Goal: Task Accomplishment & Management: Complete application form

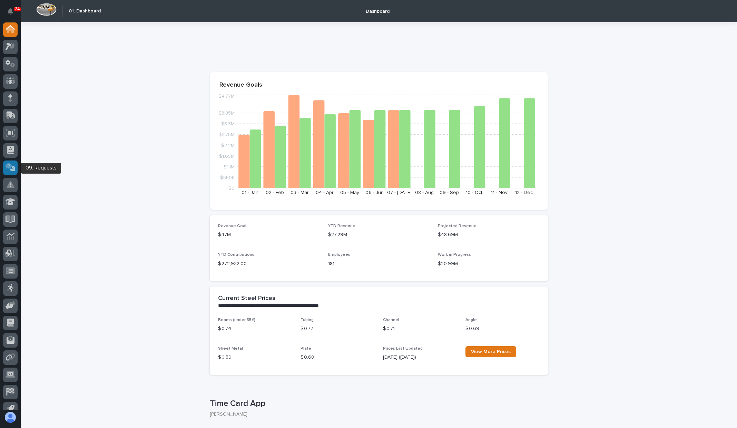
click at [13, 171] on div at bounding box center [10, 167] width 14 height 14
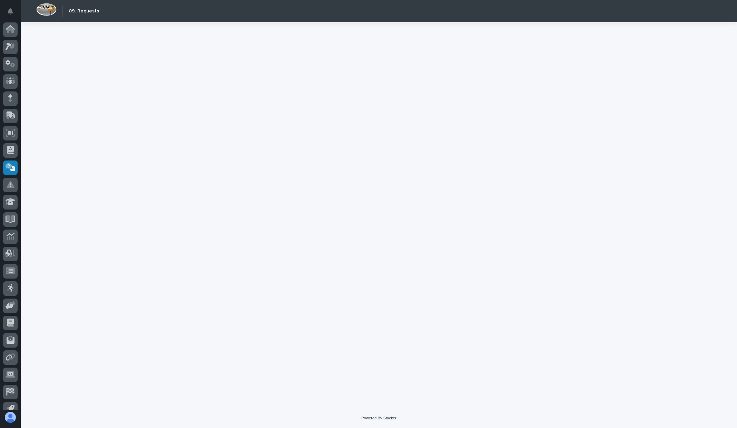
scroll to position [9, 0]
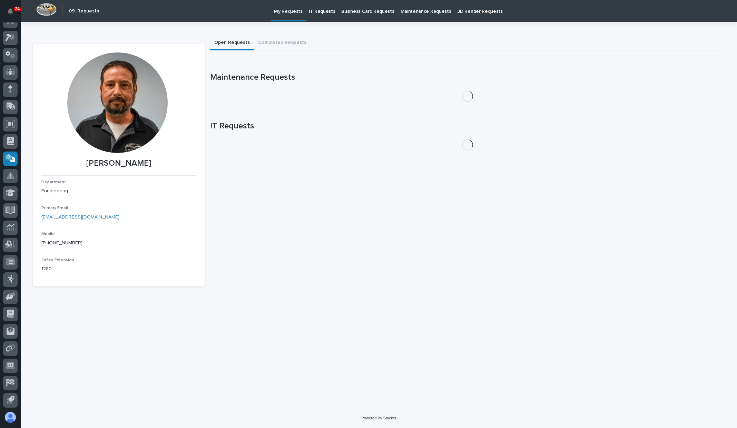
click at [312, 7] on p "IT Requests" at bounding box center [322, 7] width 27 height 14
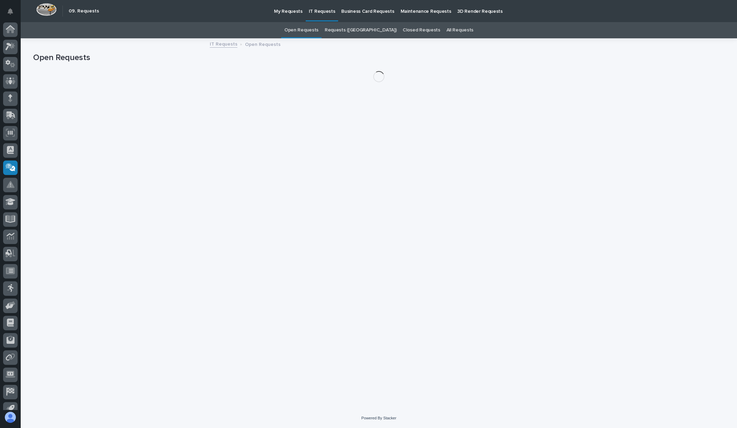
scroll to position [9, 0]
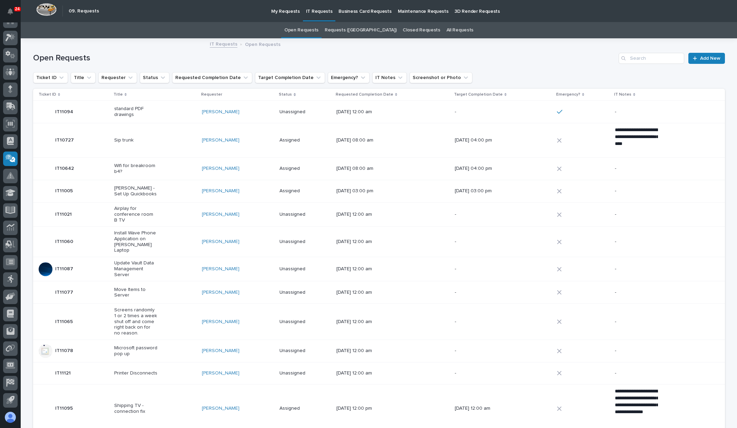
click at [281, 9] on p "My Requests" at bounding box center [285, 7] width 29 height 14
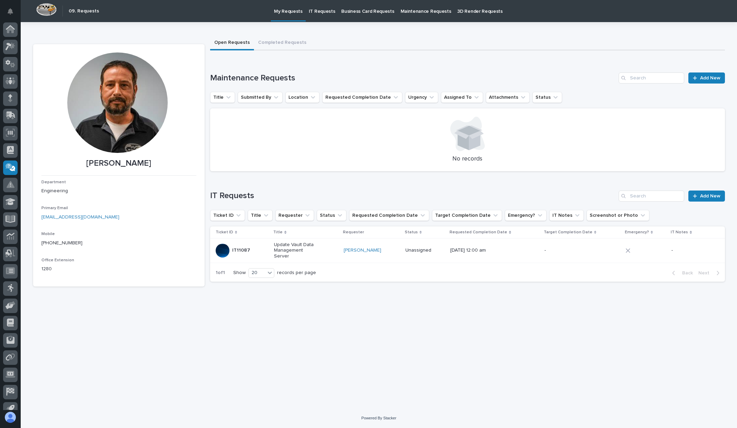
scroll to position [9, 0]
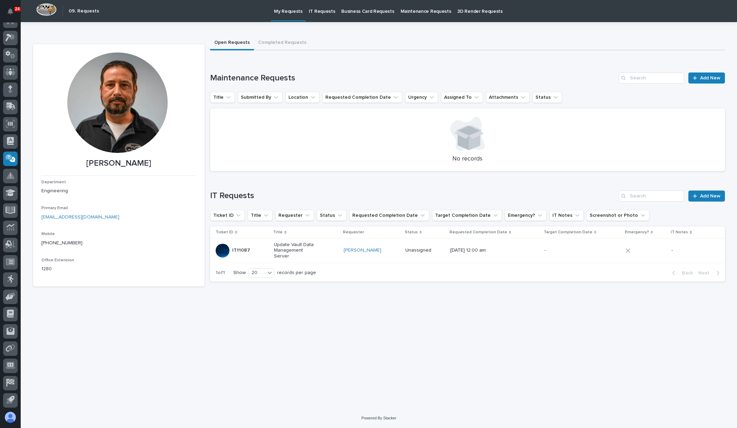
click at [704, 71] on div "Loading... Saving… Maintenance Requests Add New Title Submitted By Location Req…" at bounding box center [467, 118] width 515 height 118
click at [707, 79] on span "Add New" at bounding box center [710, 78] width 20 height 5
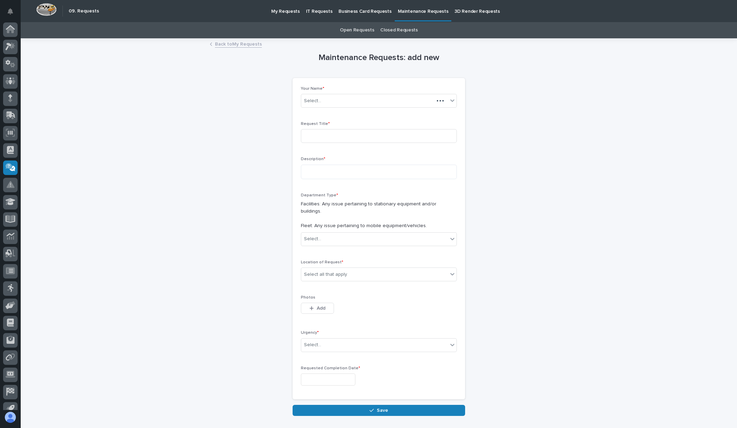
scroll to position [9, 0]
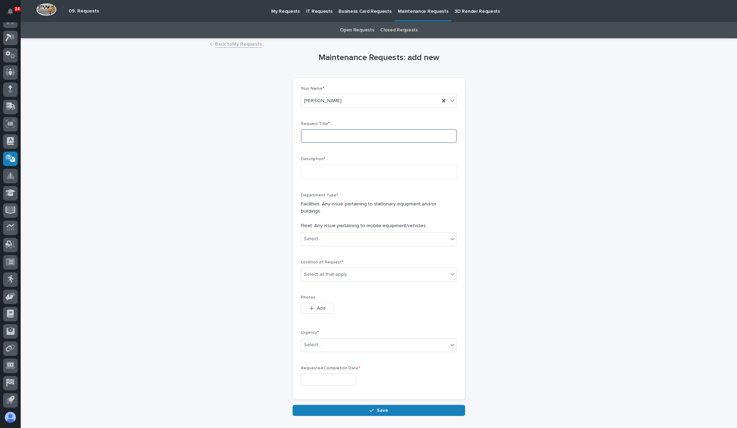
click at [367, 131] on input at bounding box center [379, 136] width 156 height 14
type input "VSA Manager"
click at [381, 172] on textarea "**********" at bounding box center [379, 172] width 156 height 14
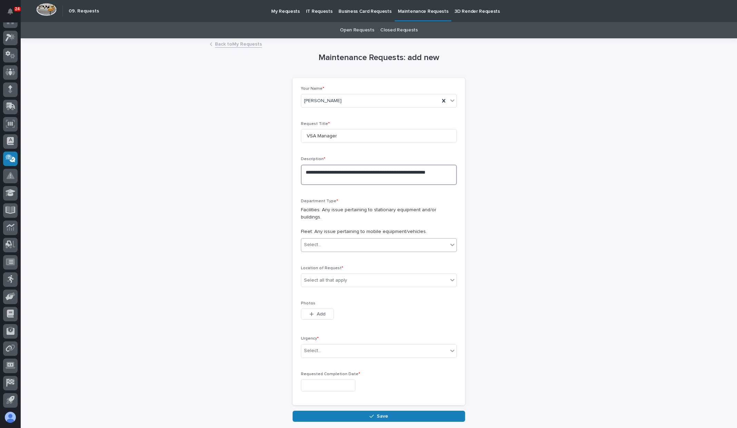
type textarea "**********"
click at [393, 239] on div "Select..." at bounding box center [374, 244] width 147 height 11
click at [372, 239] on div "Select..." at bounding box center [374, 244] width 147 height 11
click at [379, 275] on div "Select all that apply" at bounding box center [374, 280] width 147 height 11
click at [364, 288] on div "B1" at bounding box center [375, 285] width 155 height 12
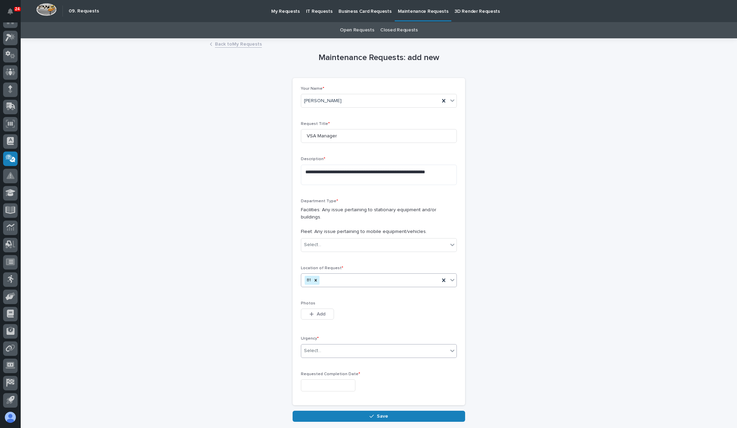
click at [370, 345] on div "Select..." at bounding box center [374, 350] width 147 height 11
click at [325, 356] on span "EMERGENCY" at bounding box center [316, 355] width 31 height 8
click at [348, 379] on input "text" at bounding box center [328, 385] width 54 height 12
click at [336, 331] on div "21" at bounding box center [334, 331] width 9 height 9
type input "**********"
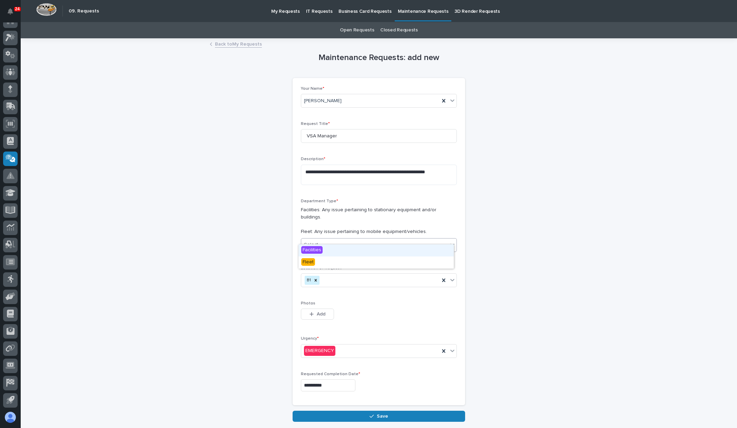
click at [390, 239] on div "Select..." at bounding box center [374, 244] width 147 height 11
drag, startPoint x: 398, startPoint y: 180, endPoint x: 275, endPoint y: 168, distance: 123.4
click at [275, 168] on div "**********" at bounding box center [379, 230] width 692 height 383
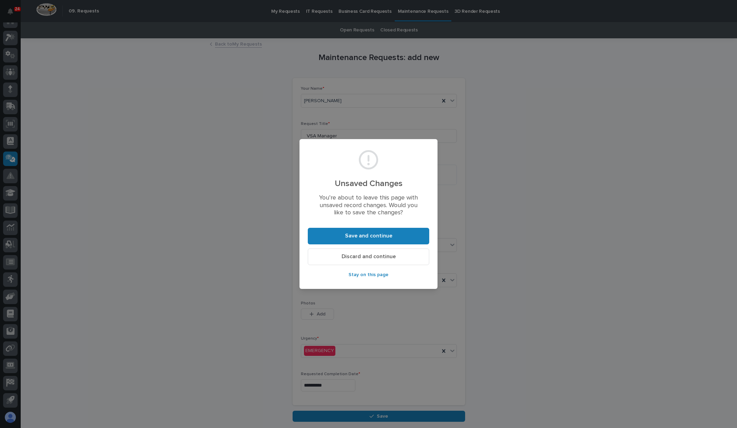
click at [370, 258] on span "Discard and continue" at bounding box center [368, 256] width 54 height 7
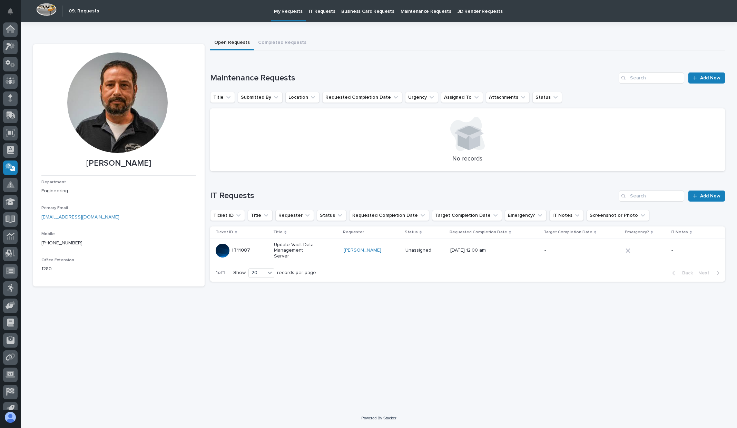
scroll to position [9, 0]
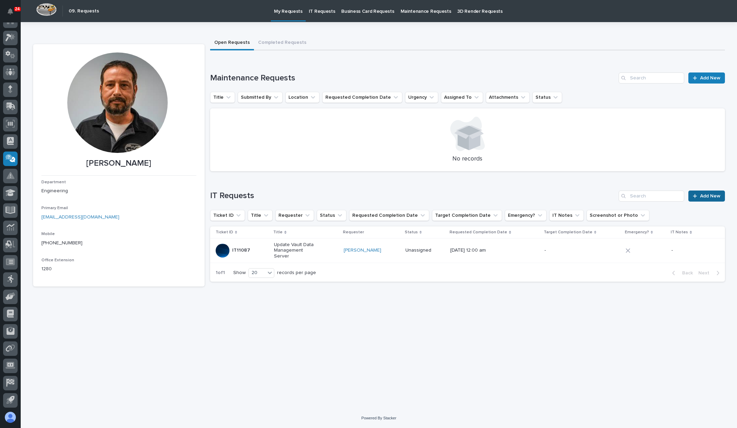
click at [704, 196] on span "Add New" at bounding box center [710, 196] width 20 height 5
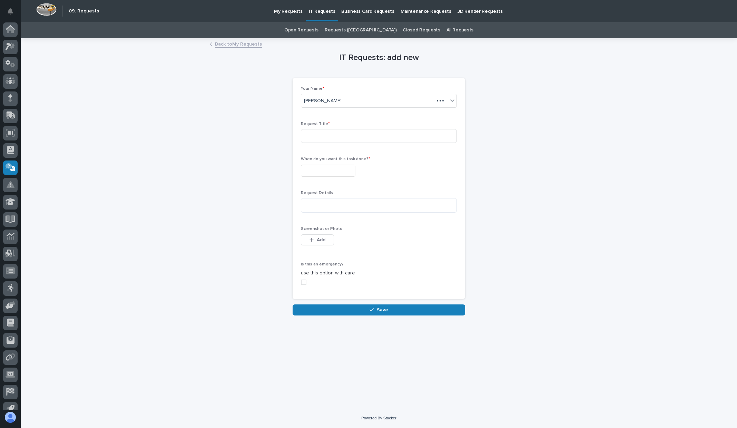
scroll to position [9, 0]
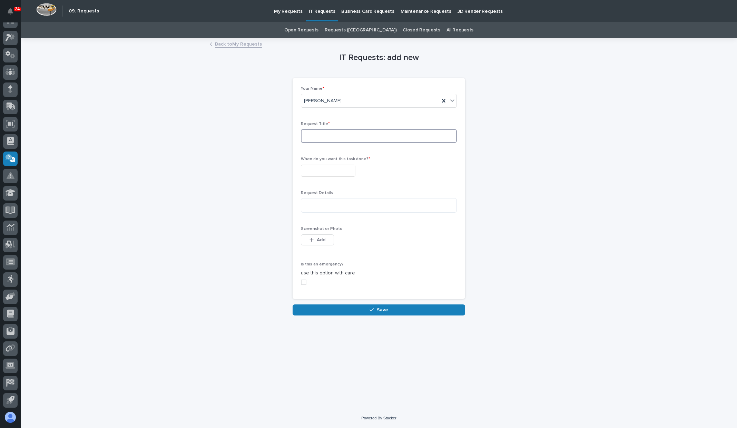
click at [340, 130] on input at bounding box center [379, 136] width 156 height 14
click at [343, 200] on textarea at bounding box center [379, 205] width 156 height 14
paste textarea "**********"
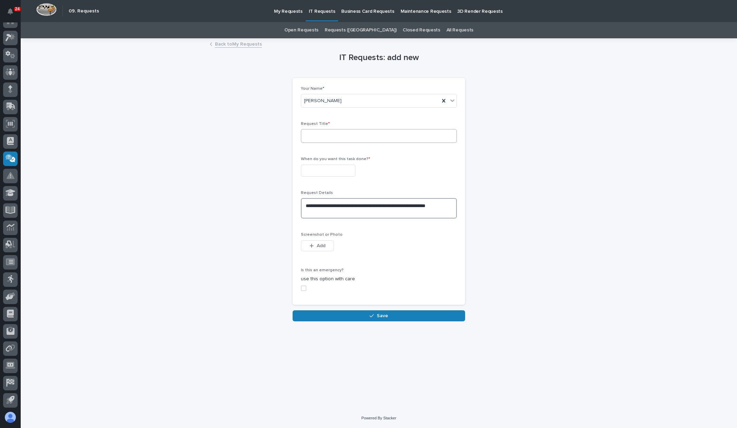
type textarea "**********"
click at [340, 135] on input at bounding box center [379, 136] width 156 height 14
paste input "Give user more than 30 to save before restart or REMOVE this spyware."
type input "VSA Manager"
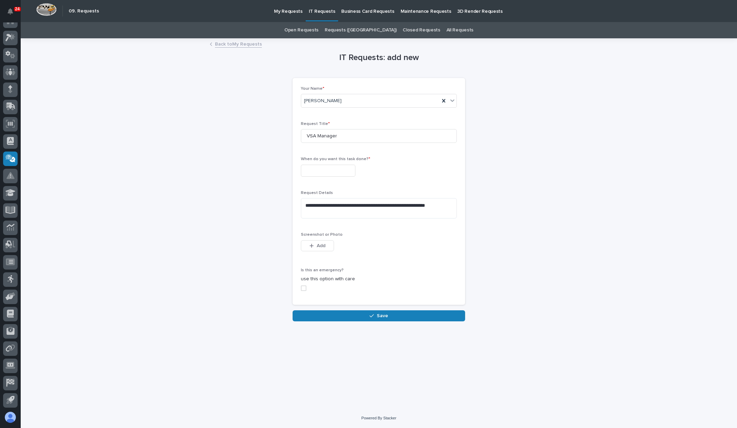
click at [342, 178] on div "When do you want this task done? *" at bounding box center [379, 169] width 156 height 25
click at [343, 174] on input "text" at bounding box center [328, 171] width 54 height 12
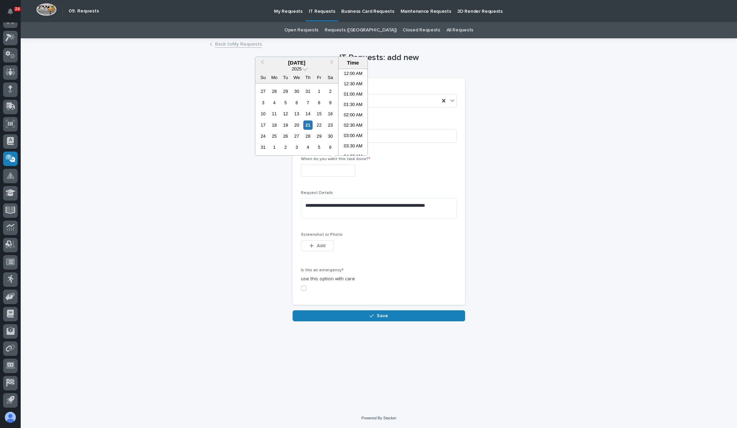
scroll to position [107, 0]
click at [308, 126] on div "21" at bounding box center [307, 124] width 9 height 9
type input "**********"
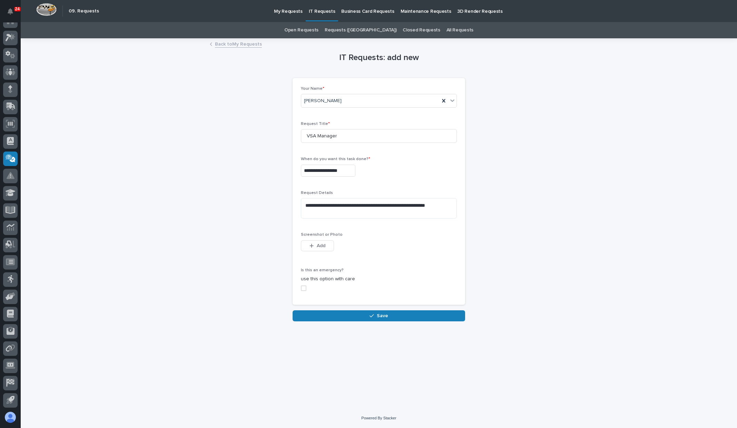
click at [432, 170] on div "**********" at bounding box center [379, 171] width 156 height 12
click at [304, 289] on span at bounding box center [304, 288] width 6 height 6
click at [383, 316] on span "Save" at bounding box center [382, 316] width 11 height 6
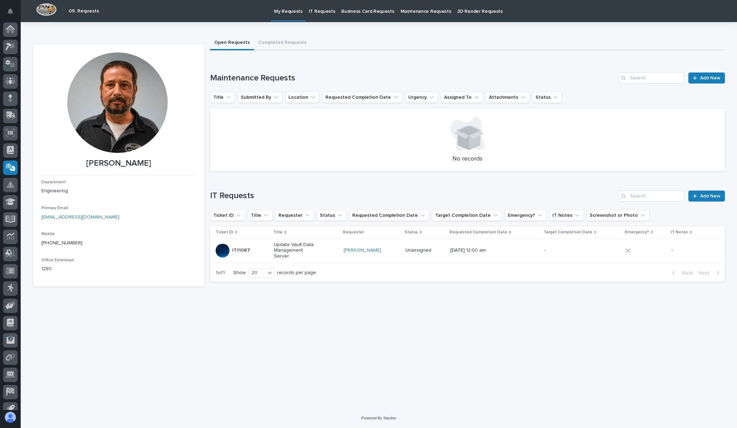
scroll to position [9, 0]
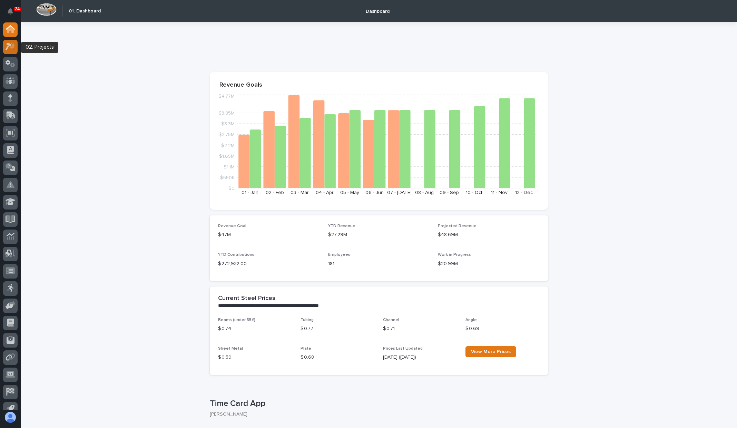
click at [6, 40] on link at bounding box center [10, 47] width 14 height 14
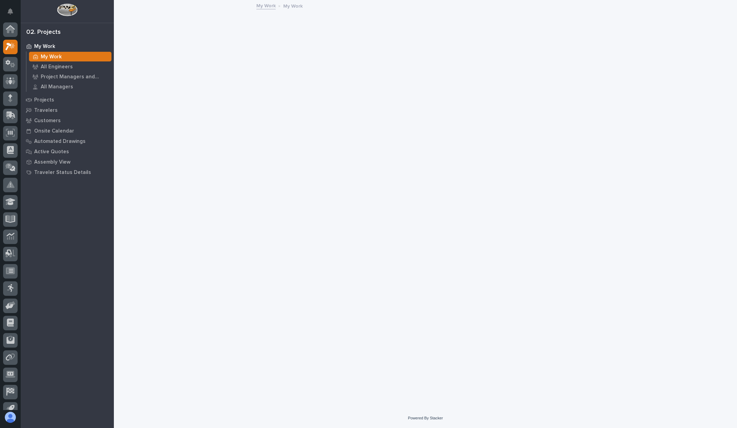
scroll to position [9, 0]
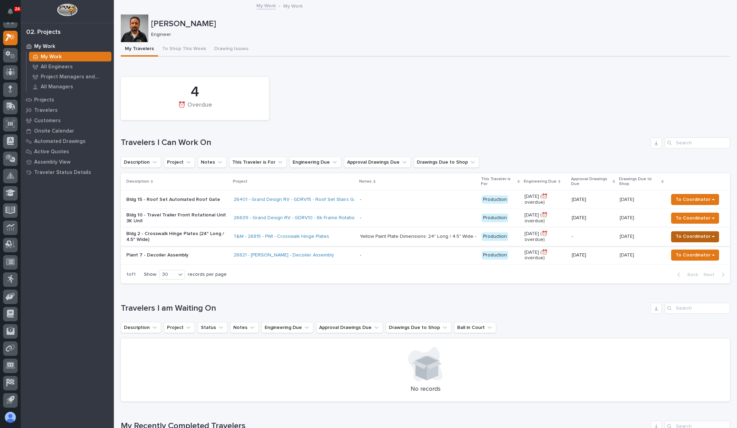
click at [679, 232] on span "To Coordinator →" at bounding box center [694, 236] width 39 height 8
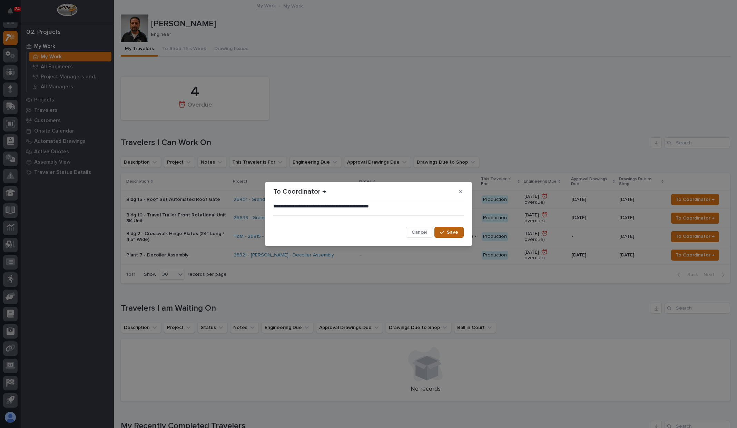
click at [457, 233] on span "Save" at bounding box center [452, 232] width 11 height 6
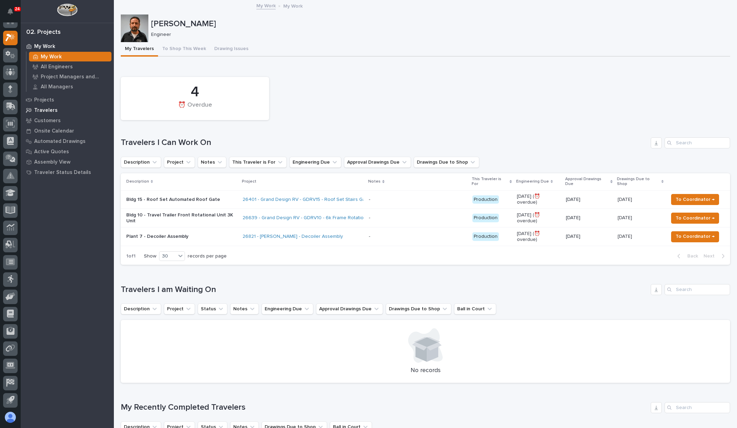
click at [48, 109] on p "Travelers" at bounding box center [45, 110] width 23 height 6
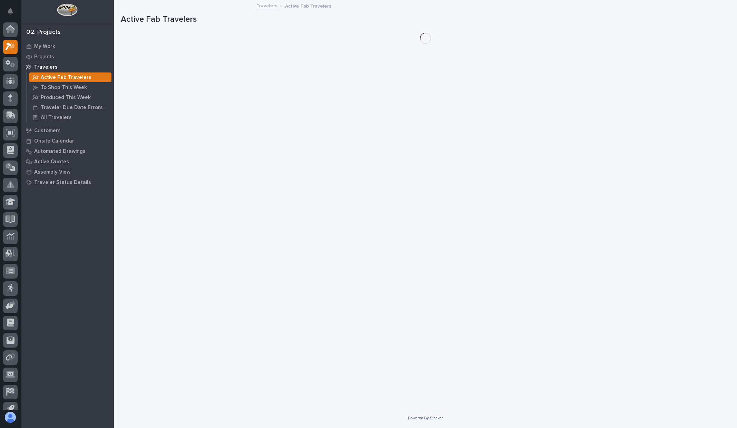
scroll to position [9, 0]
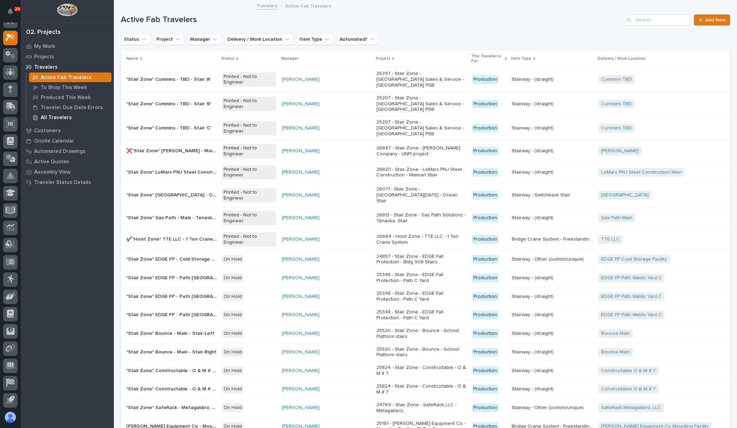
click at [61, 115] on p "All Travelers" at bounding box center [56, 118] width 31 height 6
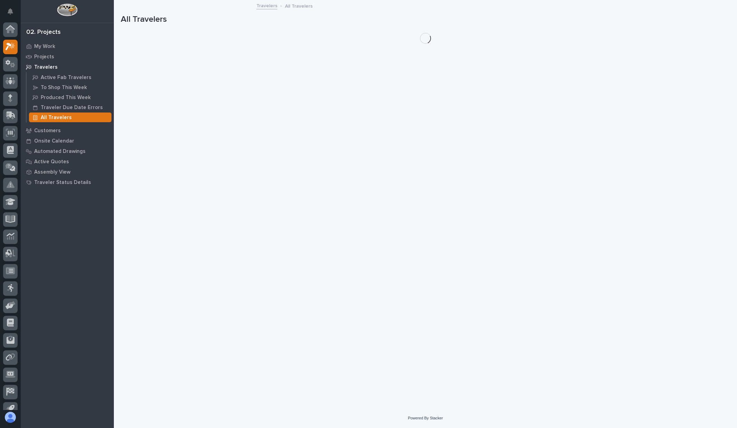
scroll to position [9, 0]
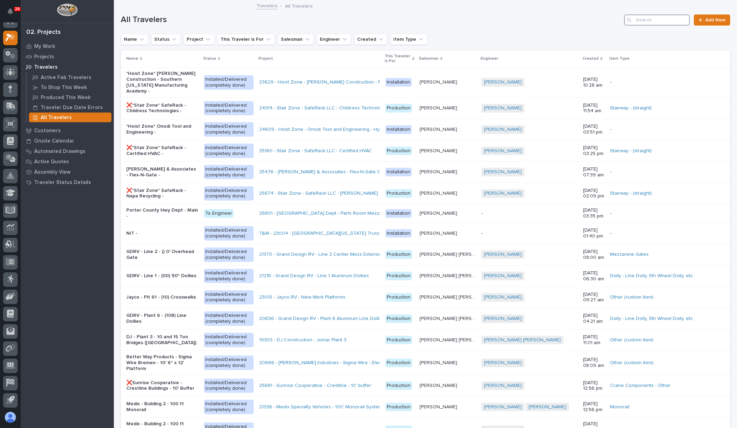
click at [662, 22] on input "Search" at bounding box center [657, 19] width 66 height 11
type input "26819"
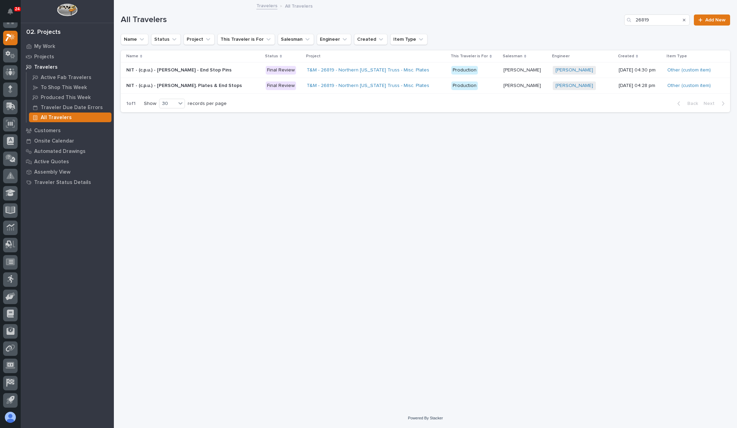
click at [220, 67] on p "NIT - (c.p.u.) - [PERSON_NAME] - End Stop Pins" at bounding box center [186, 70] width 121 height 6
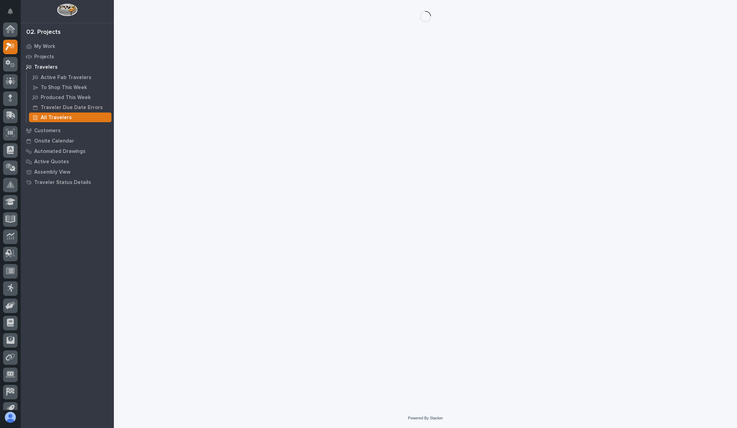
scroll to position [9, 0]
